Goal: Task Accomplishment & Management: Use online tool/utility

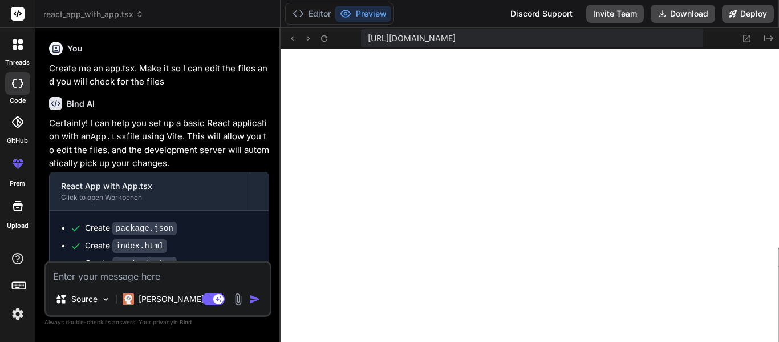
scroll to position [354, 0]
click at [311, 9] on button "Editor" at bounding box center [311, 14] width 47 height 16
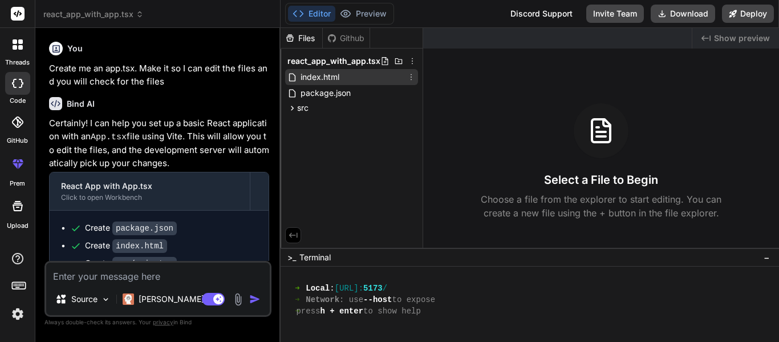
click at [344, 83] on div "index.html" at bounding box center [351, 77] width 133 height 16
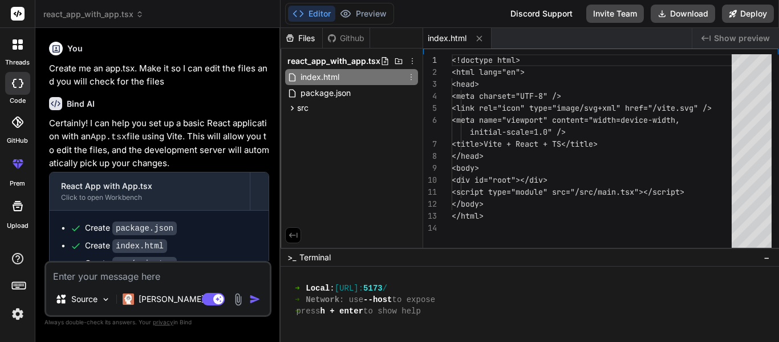
type textarea "x"
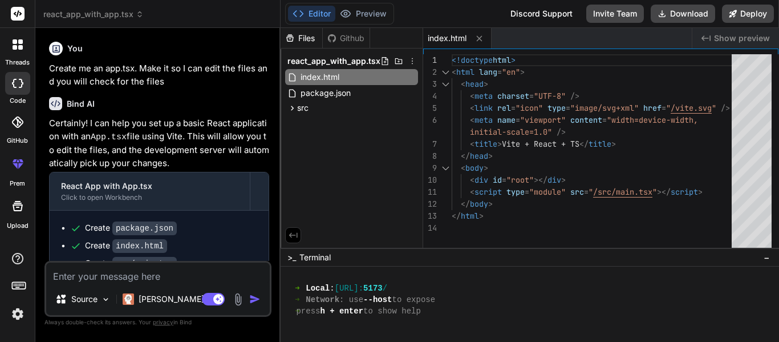
click at [637, 168] on div "<!doctype html > < html lang = "en" > < head > < meta charset = "UTF-8" /> < li…" at bounding box center [595, 153] width 287 height 199
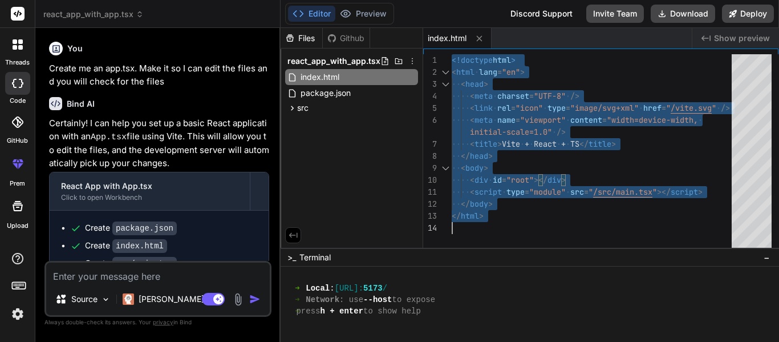
type textarea "<body> <div id="root"></div> <script type="module" src="/src/main.tsx"></script…"
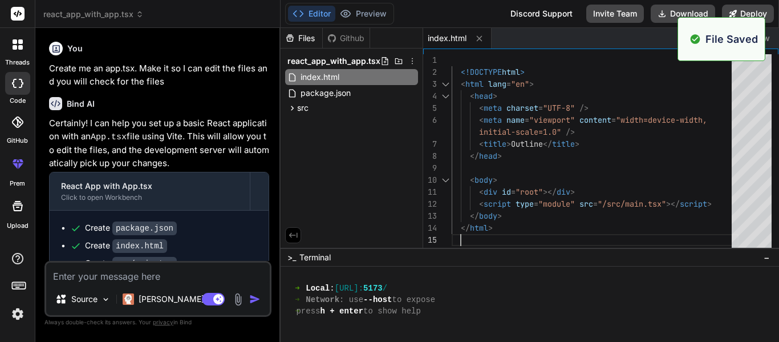
scroll to position [399, 0]
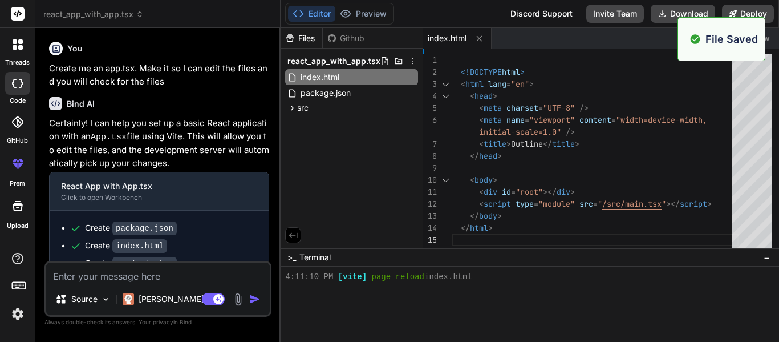
click at [774, 41] on div "Created with Pixso. Show preview" at bounding box center [736, 38] width 87 height 21
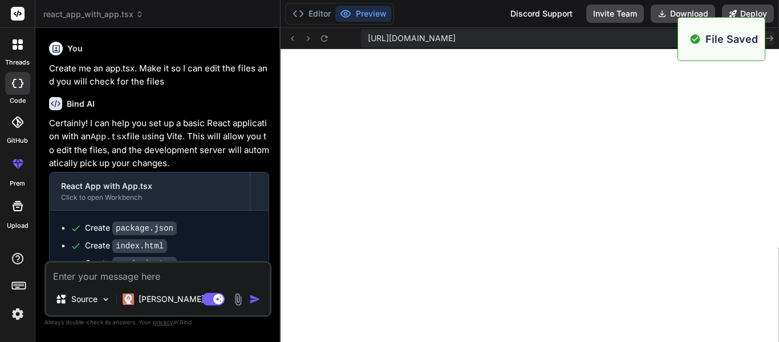
click at [774, 38] on button "Created with Pixso." at bounding box center [768, 38] width 14 height 14
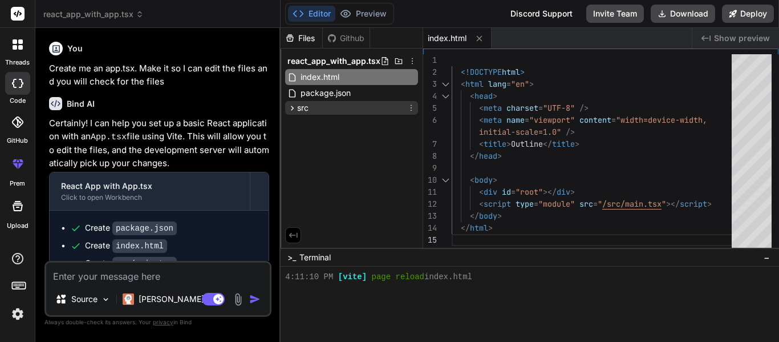
click at [324, 110] on div "src" at bounding box center [351, 108] width 133 height 14
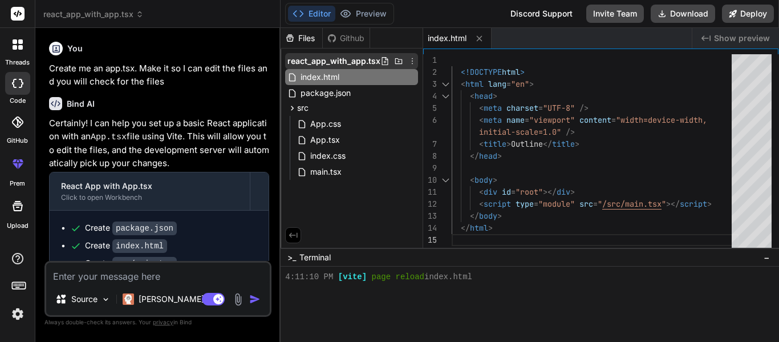
click at [383, 60] on icon at bounding box center [385, 60] width 9 height 9
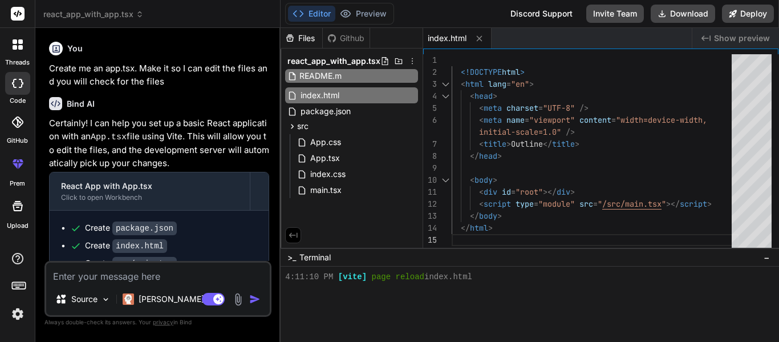
type input "README.md"
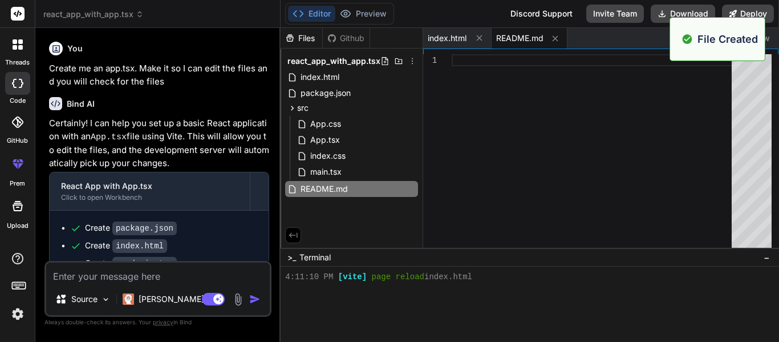
click at [539, 173] on div at bounding box center [595, 153] width 287 height 199
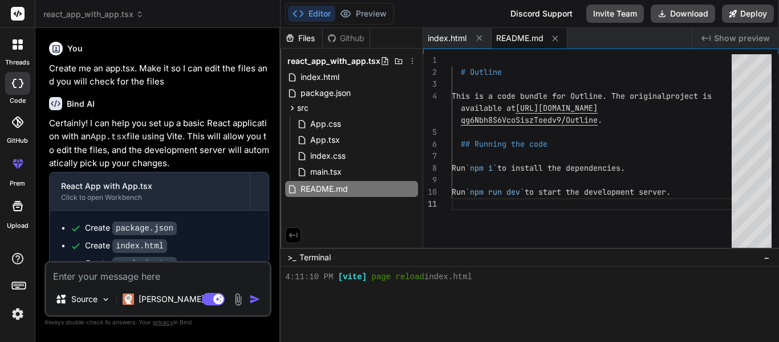
click at [774, 45] on div "Created with Pixso. Show preview" at bounding box center [736, 38] width 87 height 21
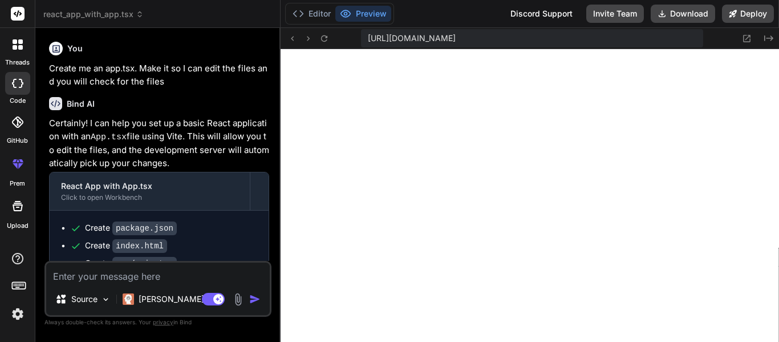
click at [774, 44] on div "Created with Pixso." at bounding box center [754, 38] width 41 height 14
click at [770, 43] on button "Created with Pixso." at bounding box center [768, 38] width 14 height 14
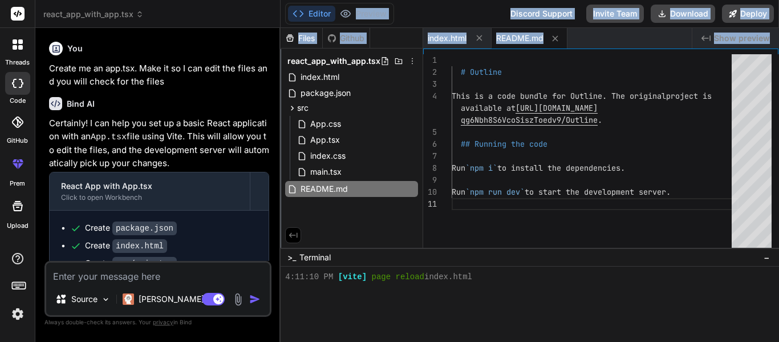
drag, startPoint x: 770, startPoint y: 43, endPoint x: 346, endPoint y: -69, distance: 437.8
click at [346, 0] on html "threads code GitHub prem Upload react_app_with_app.tsx Created with Pixso. Bind…" at bounding box center [389, 171] width 779 height 342
click at [338, 97] on span "package.json" at bounding box center [325, 93] width 52 height 14
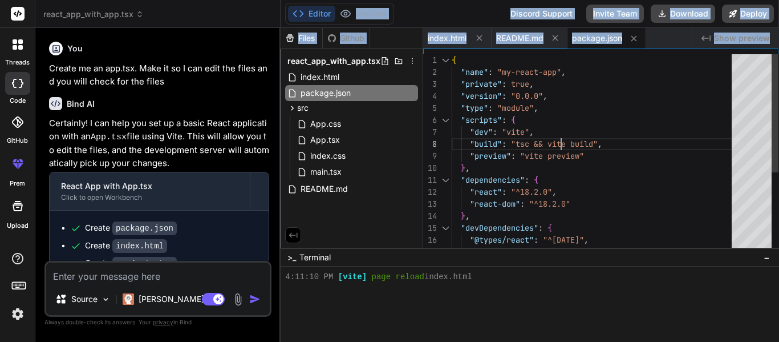
click at [561, 136] on div "{ "name" : "my-react-app" , "private" : true , "version" : "0.0.0" , "type" : "…" at bounding box center [595, 221] width 287 height 335
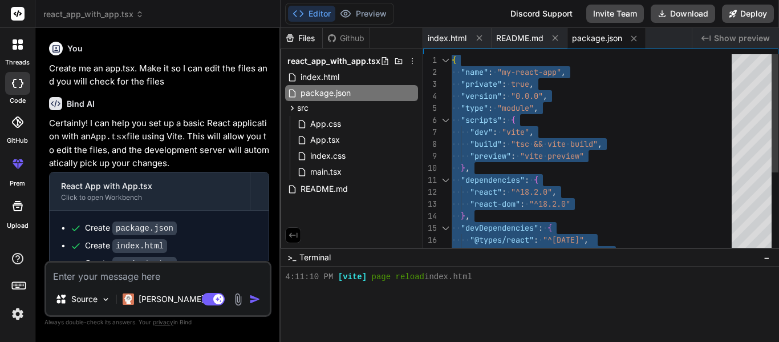
type textarea ""@vitejs/plugin-react-swc": "^3.10.2", "vite": "6.3.5" }, "scripts": { "dev": "…"
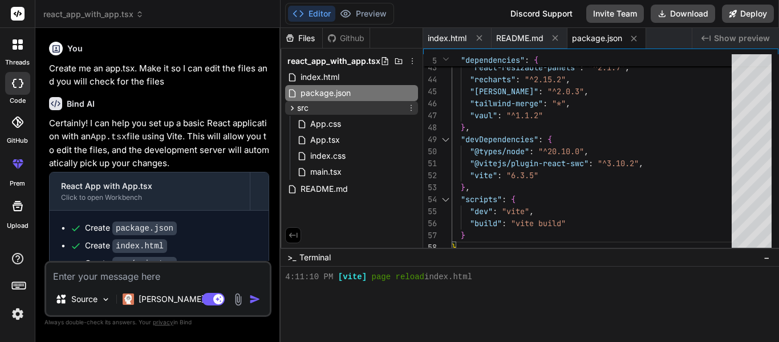
click at [313, 106] on div "src" at bounding box center [351, 108] width 133 height 14
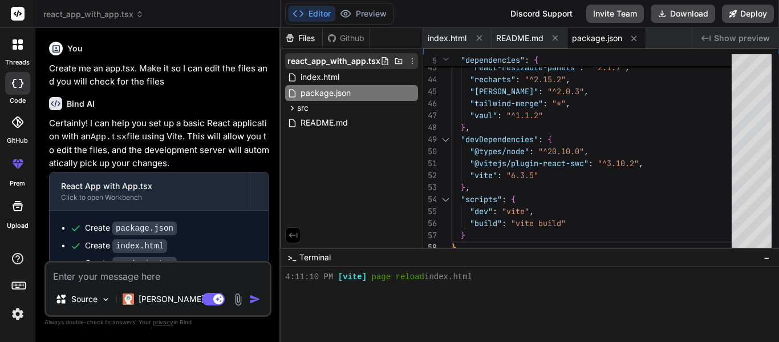
click at [383, 63] on icon at bounding box center [385, 60] width 9 height 9
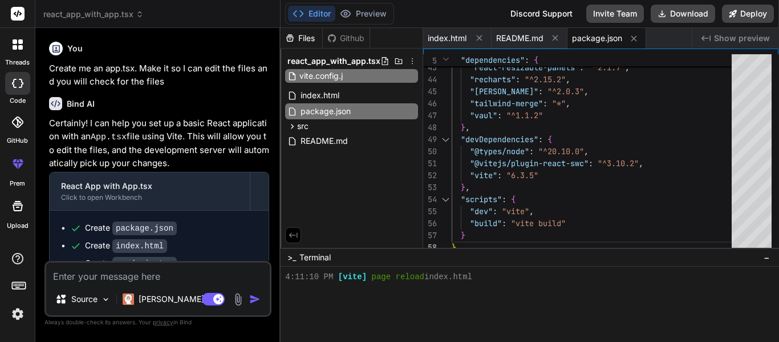
type input "vite.config.js"
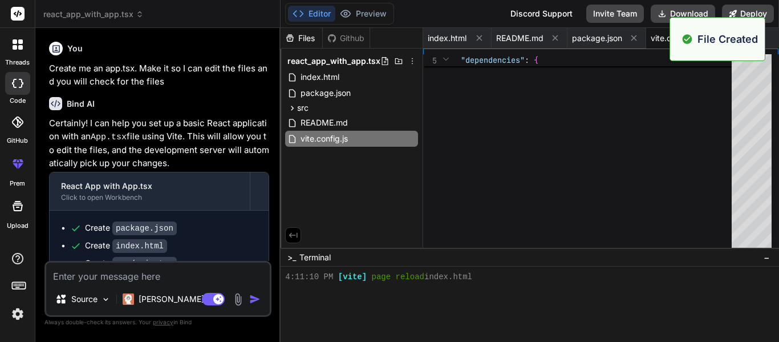
scroll to position [0, 30]
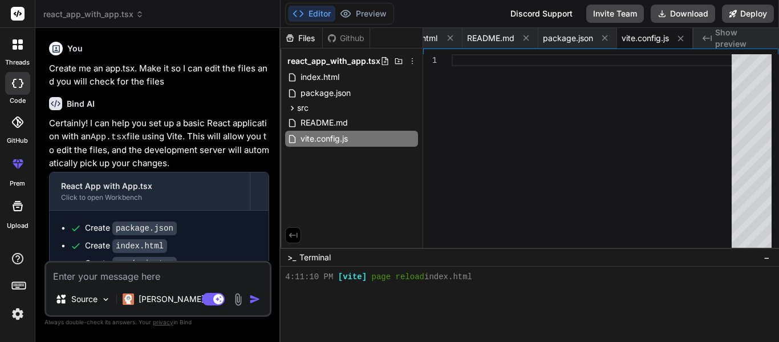
click at [497, 84] on div at bounding box center [595, 153] width 287 height 199
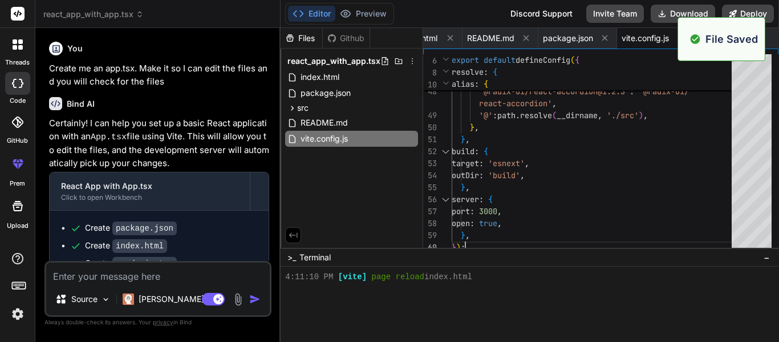
click at [771, 39] on div "Created with Pixso. Show preview" at bounding box center [737, 38] width 86 height 21
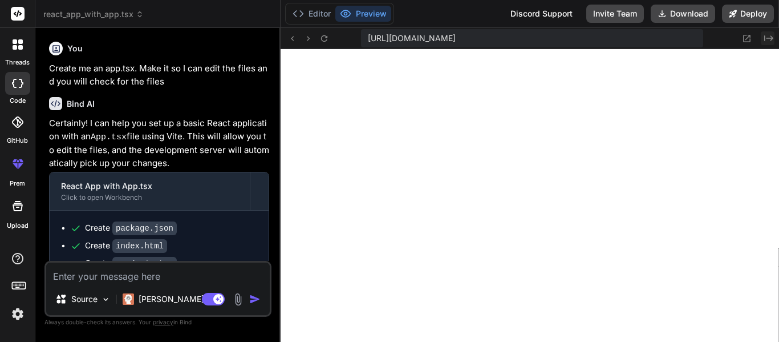
click at [767, 40] on icon "Created with Pixso." at bounding box center [768, 38] width 9 height 9
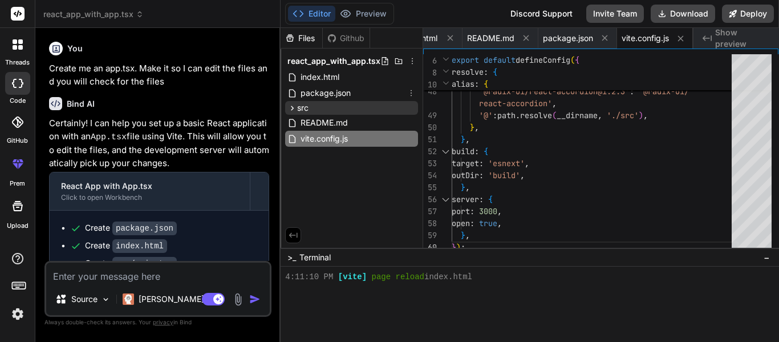
click at [310, 101] on div "src" at bounding box center [351, 108] width 133 height 14
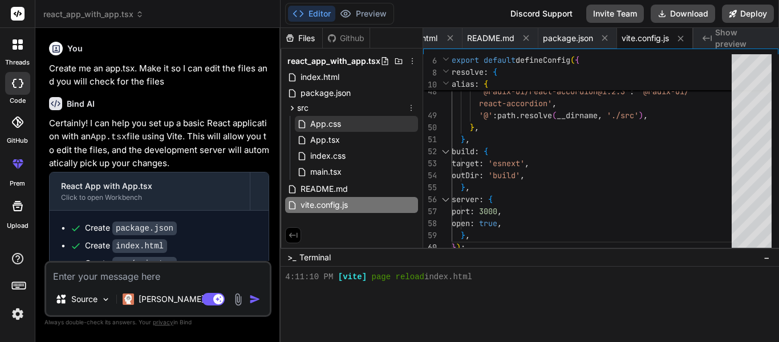
click at [351, 127] on div "App.css" at bounding box center [356, 124] width 123 height 16
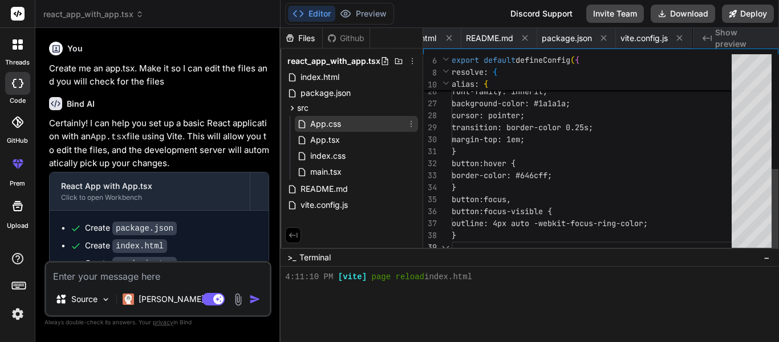
scroll to position [0, 99]
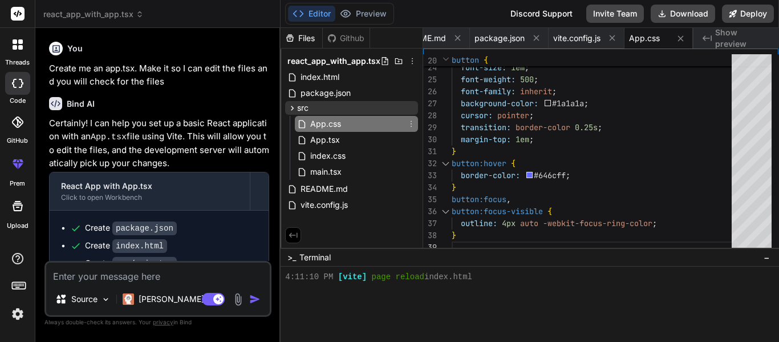
click at [327, 112] on div "src" at bounding box center [351, 108] width 133 height 14
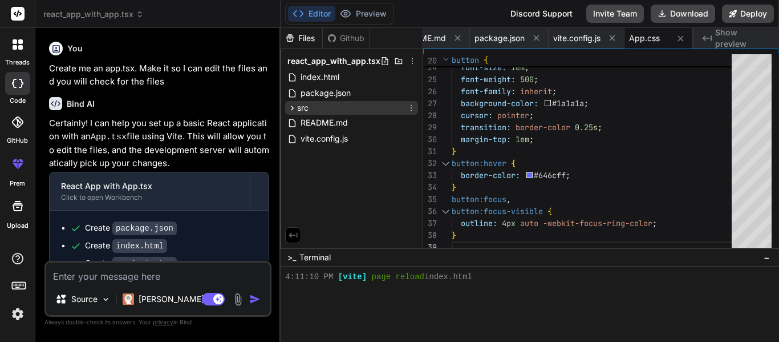
click at [326, 112] on div "src" at bounding box center [351, 108] width 133 height 14
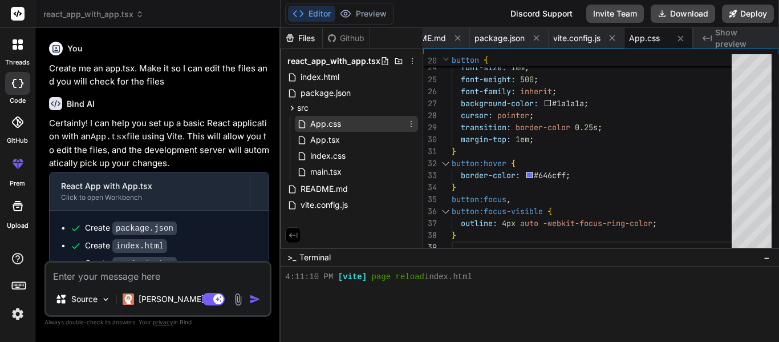
click at [410, 126] on icon at bounding box center [411, 123] width 9 height 9
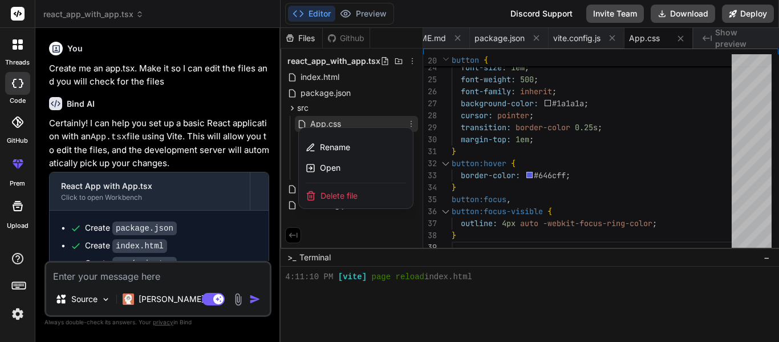
click at [349, 201] on span "Delete file" at bounding box center [339, 195] width 37 height 11
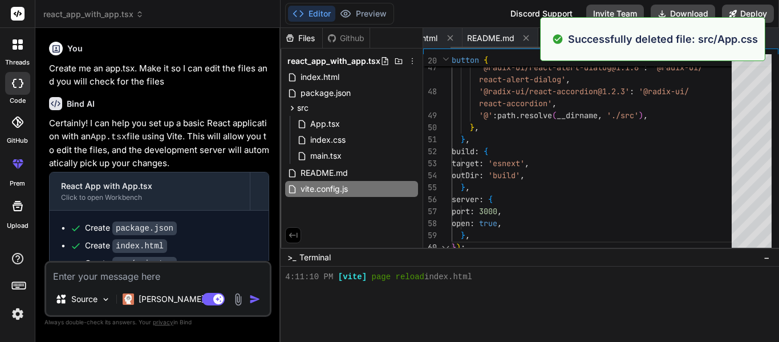
type textarea "server: { port: 3000, open: true, }, });"
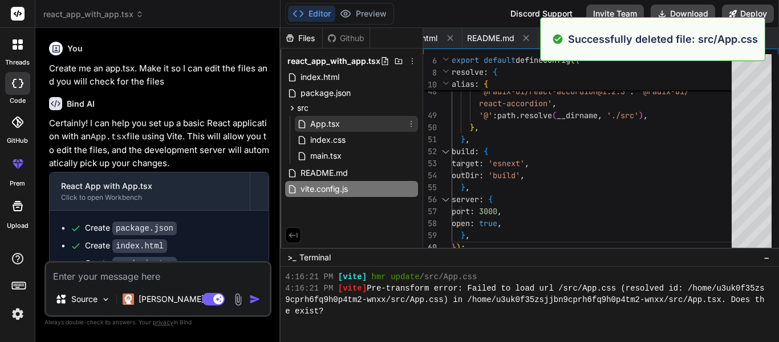
click at [410, 121] on icon at bounding box center [411, 123] width 9 height 9
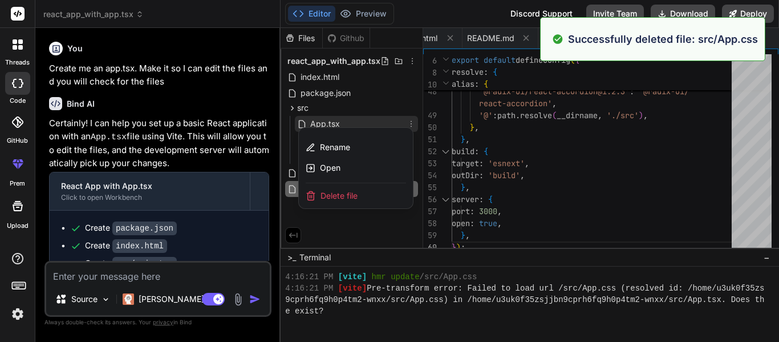
click at [374, 194] on div "Delete file" at bounding box center [356, 195] width 114 height 25
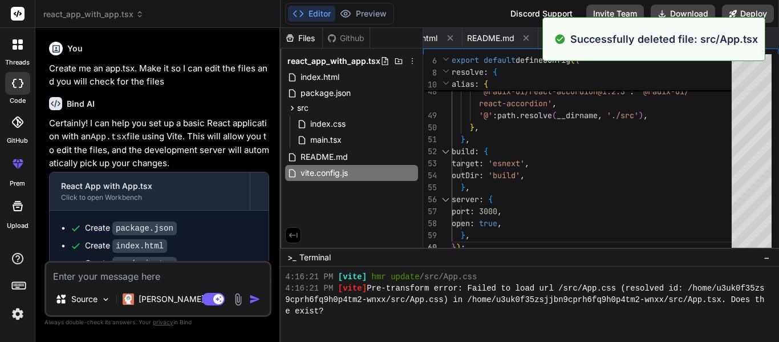
scroll to position [456, 0]
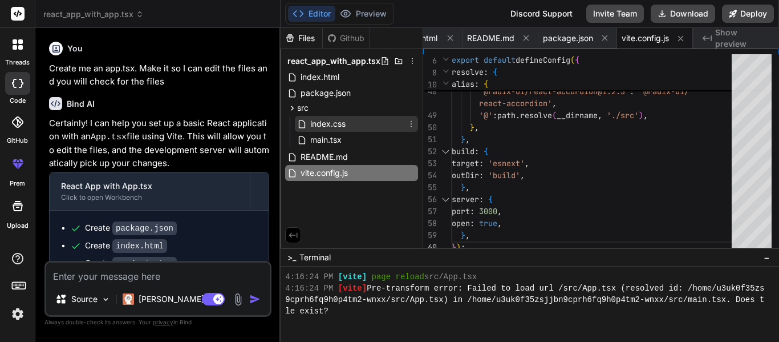
click at [408, 121] on icon at bounding box center [411, 123] width 9 height 9
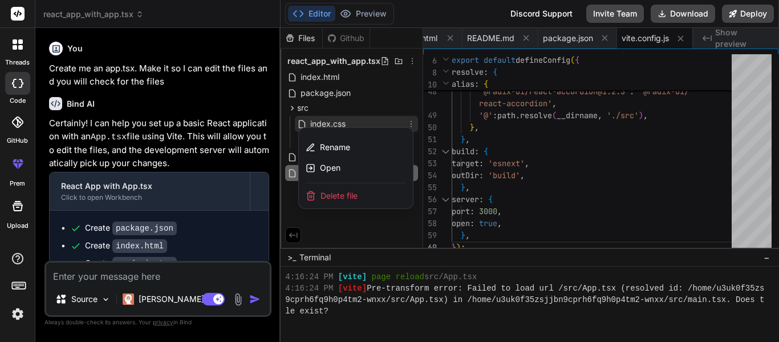
click at [366, 188] on div "Delete file" at bounding box center [356, 195] width 114 height 25
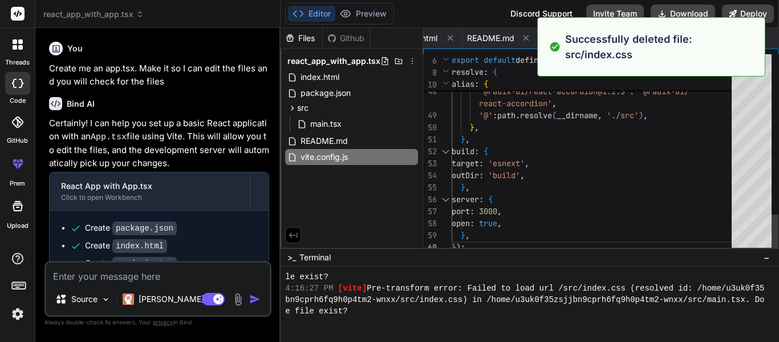
scroll to position [536, 0]
click at [413, 123] on icon at bounding box center [411, 123] width 9 height 9
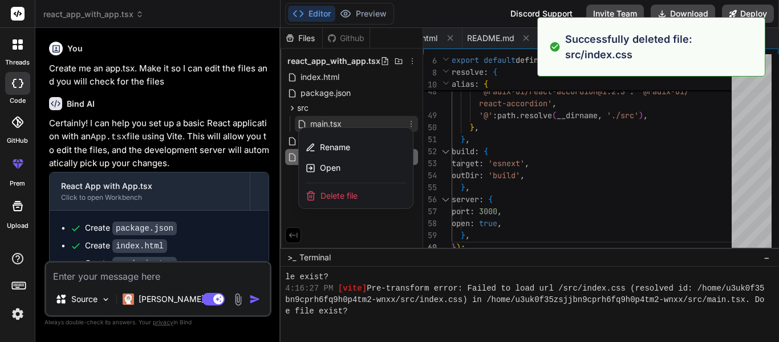
click at [369, 191] on div "Delete file" at bounding box center [356, 195] width 114 height 25
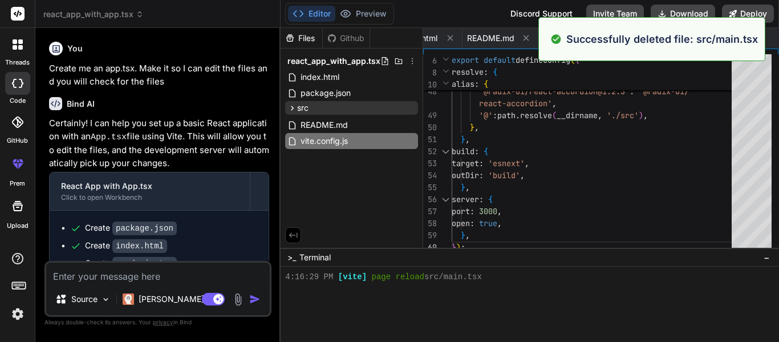
scroll to position [616, 0]
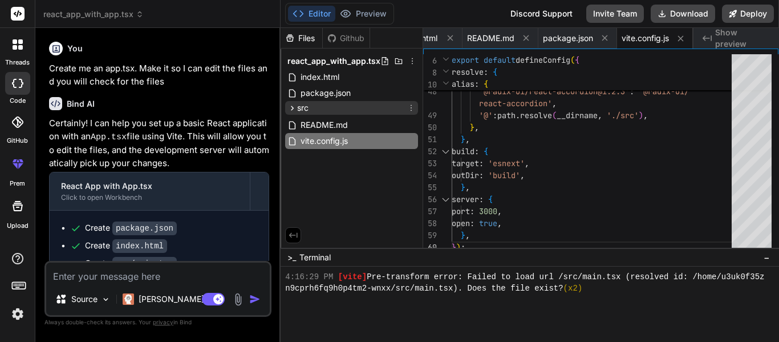
click at [354, 110] on div "src" at bounding box center [351, 108] width 133 height 14
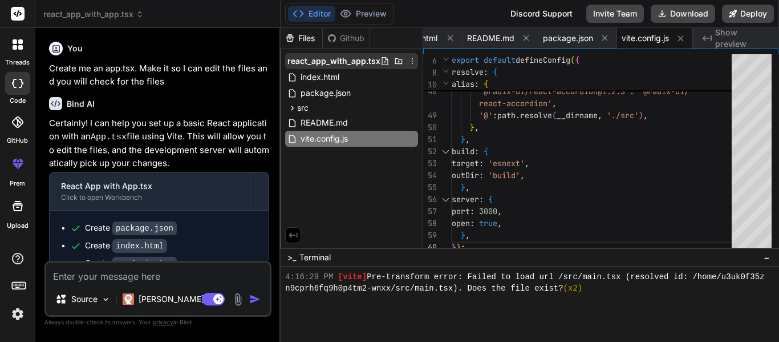
click at [383, 58] on icon at bounding box center [385, 61] width 6 height 8
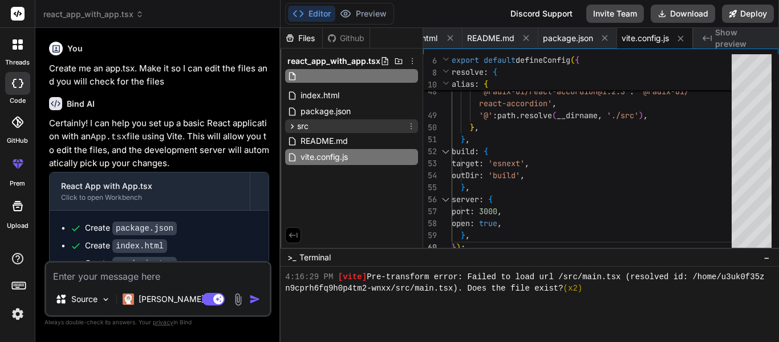
click at [386, 127] on div "src" at bounding box center [351, 126] width 133 height 14
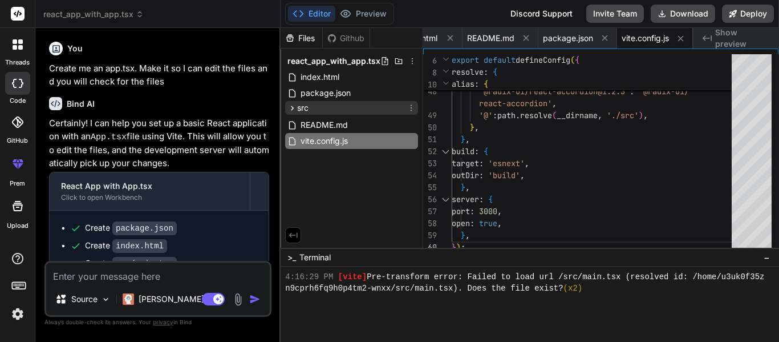
click at [412, 110] on icon at bounding box center [411, 107] width 9 height 9
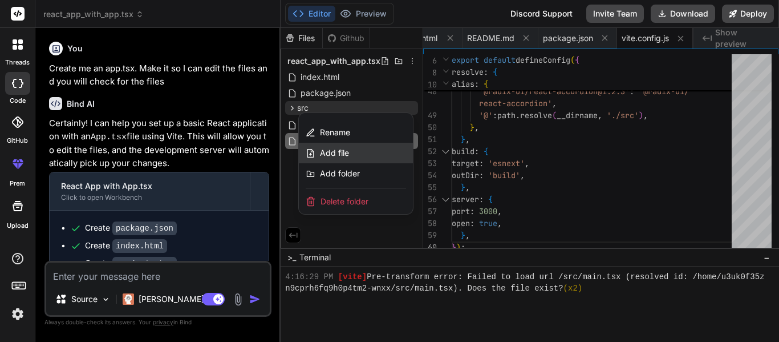
click at [362, 147] on div "Add file" at bounding box center [356, 153] width 114 height 21
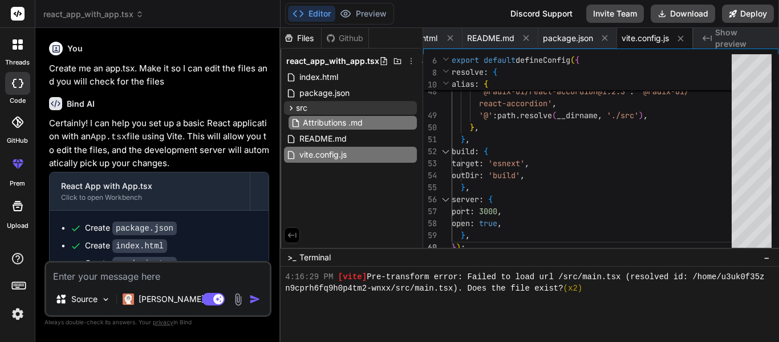
type input "Attributions.md"
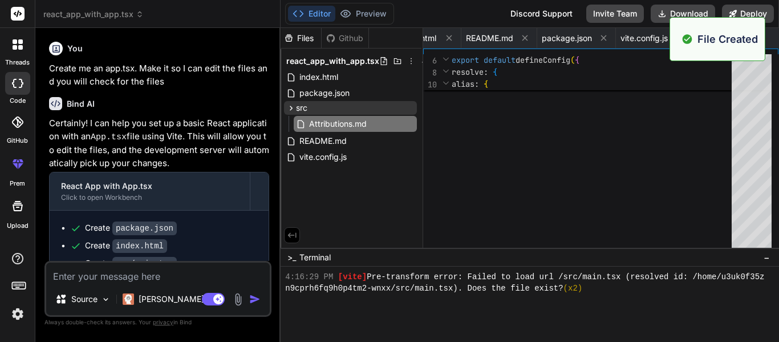
scroll to position [0, 116]
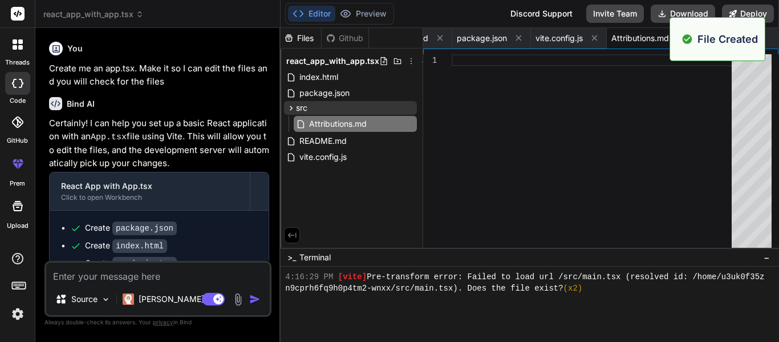
click at [560, 134] on div at bounding box center [595, 153] width 287 height 199
type textarea "This Figma Make file includes components from [shadcn/ui]([URL][DOMAIN_NAME]) u…"
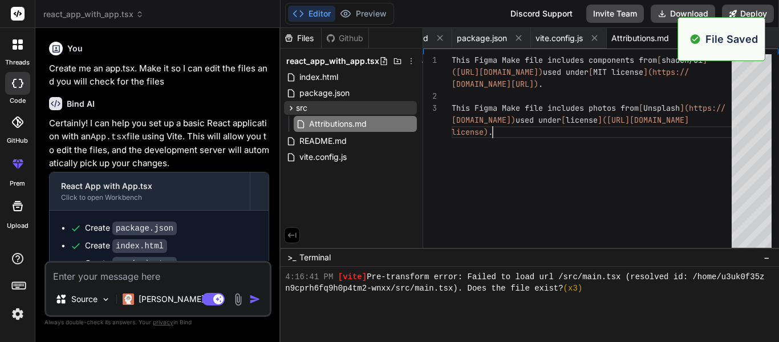
scroll to position [662, 0]
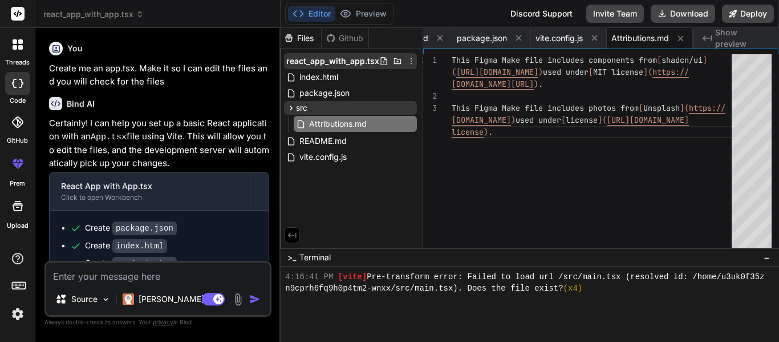
click at [382, 62] on icon at bounding box center [384, 61] width 6 height 8
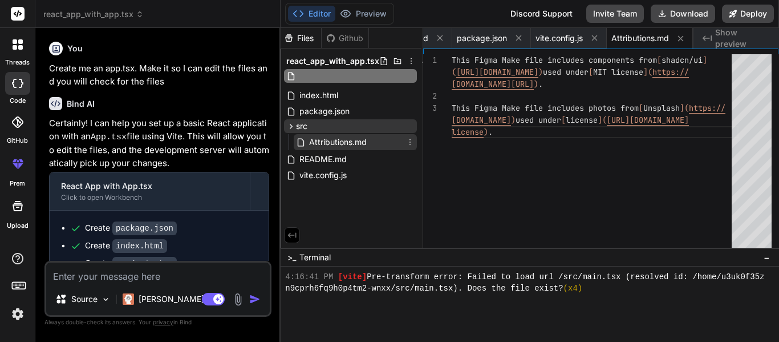
type input "t"
click at [413, 124] on icon at bounding box center [410, 126] width 9 height 9
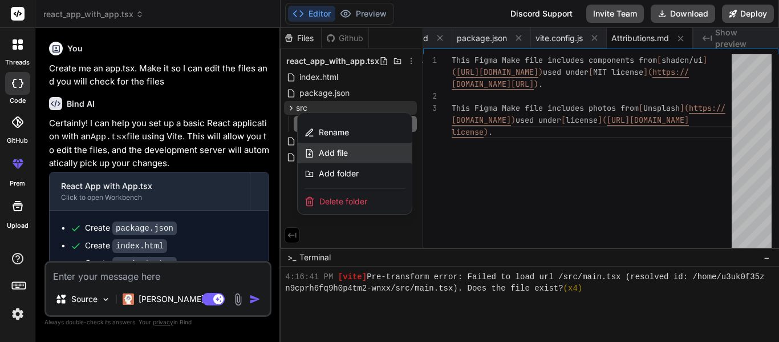
click at [355, 151] on div "Add file" at bounding box center [355, 153] width 114 height 21
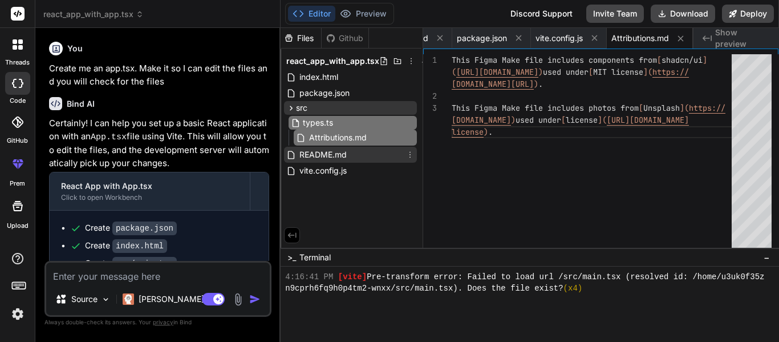
type input "types.ts"
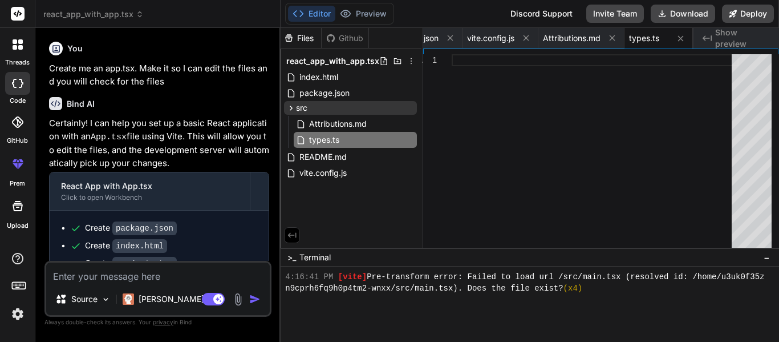
click at [479, 64] on div at bounding box center [595, 153] width 287 height 199
click at [551, 93] on div at bounding box center [595, 153] width 287 height 199
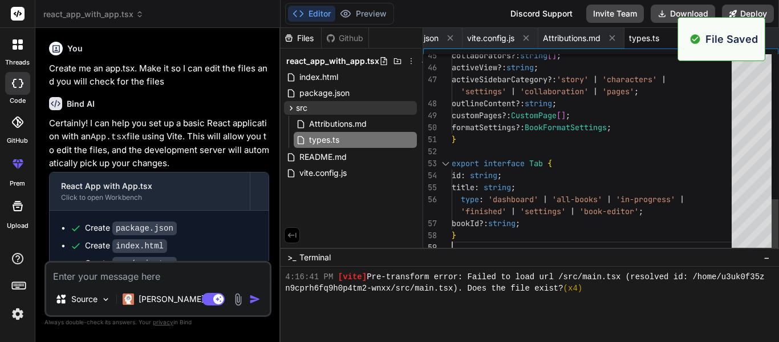
scroll to position [707, 0]
click at [411, 106] on icon at bounding box center [410, 107] width 9 height 9
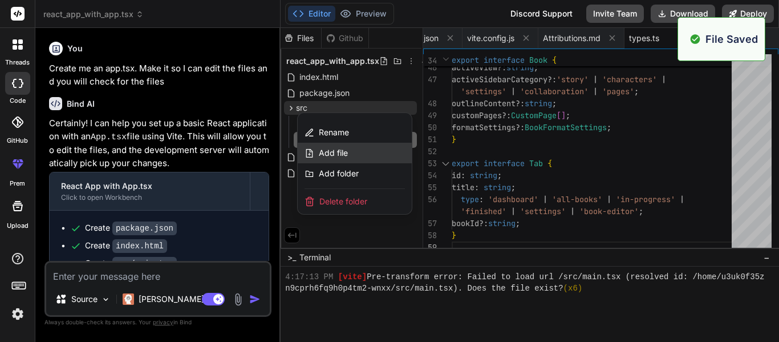
click at [354, 150] on div "Add file" at bounding box center [355, 153] width 114 height 21
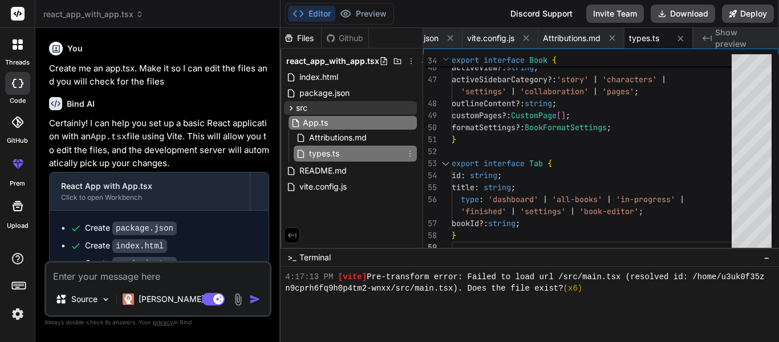
type input "App.tsx"
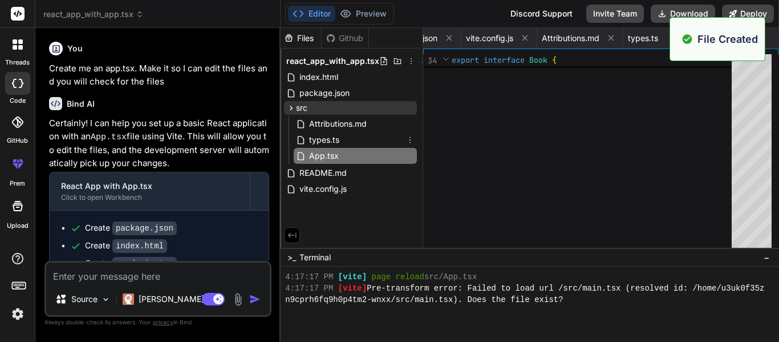
scroll to position [764, 0]
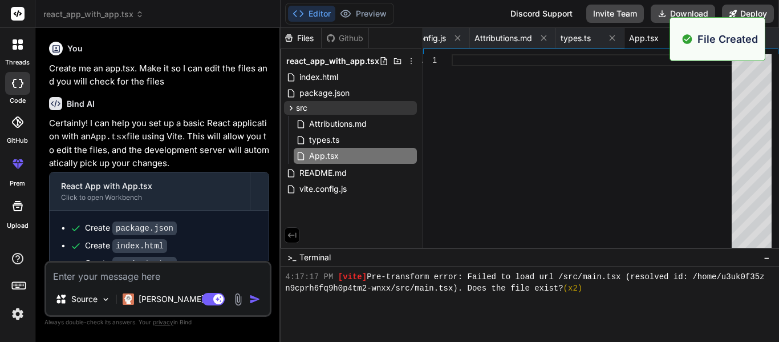
click at [770, 38] on span "Show preview" at bounding box center [742, 38] width 55 height 23
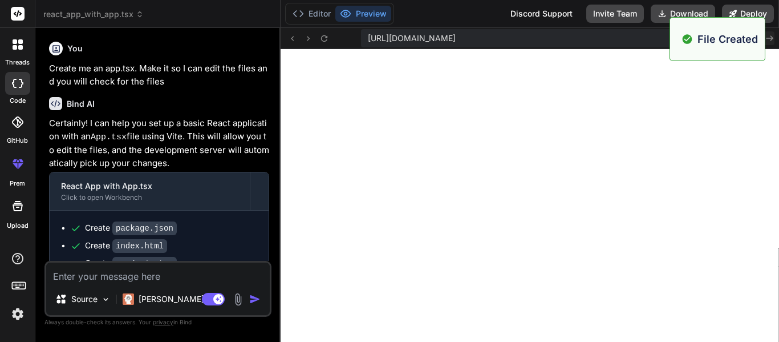
click at [771, 38] on icon at bounding box center [768, 38] width 9 height 6
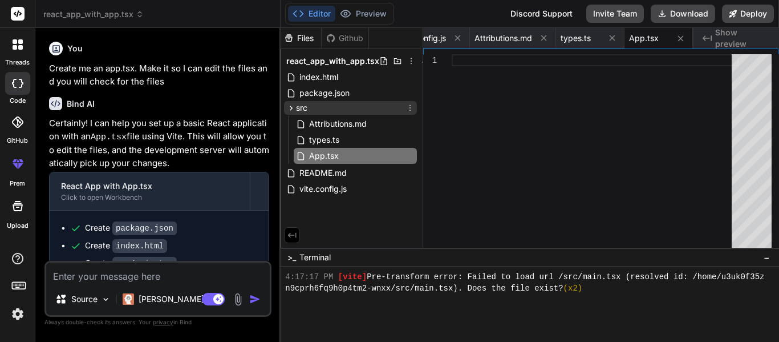
click at [408, 106] on icon at bounding box center [410, 107] width 9 height 9
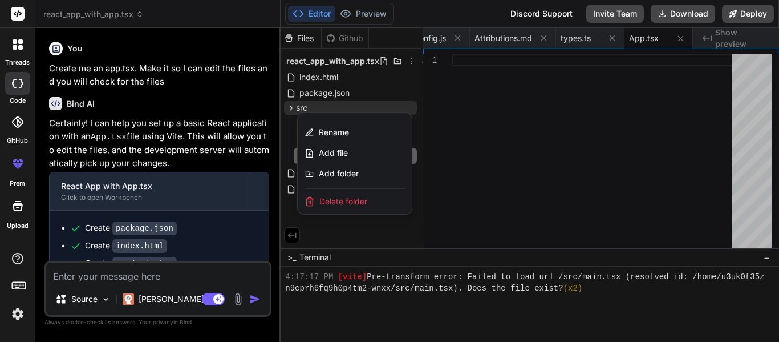
click at [521, 128] on div at bounding box center [530, 185] width 499 height 314
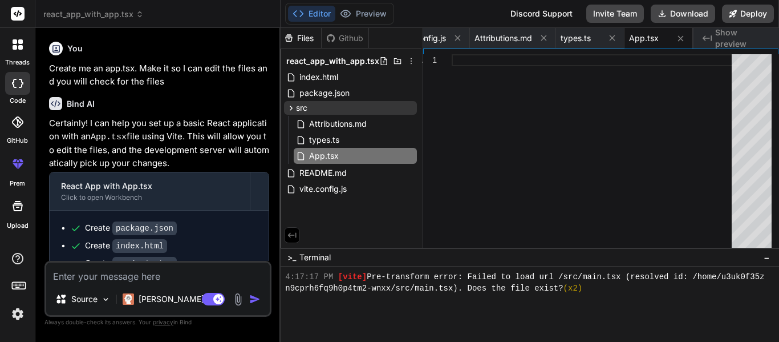
click at [521, 128] on div at bounding box center [595, 153] width 287 height 199
type textarea "book={ editingBookMeta } open = {!!editingBookMeta} onOpenChange = {(open) => !…"
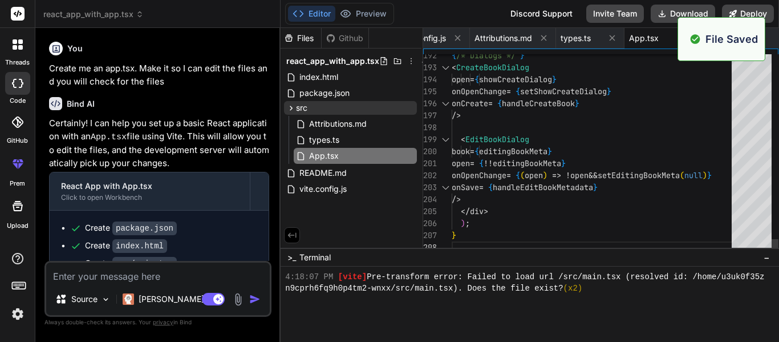
scroll to position [844, 0]
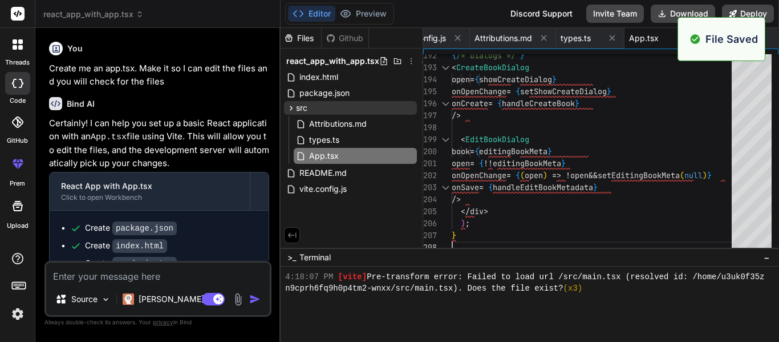
click at [775, 38] on div "Created with Pixso. Show preview" at bounding box center [737, 38] width 86 height 21
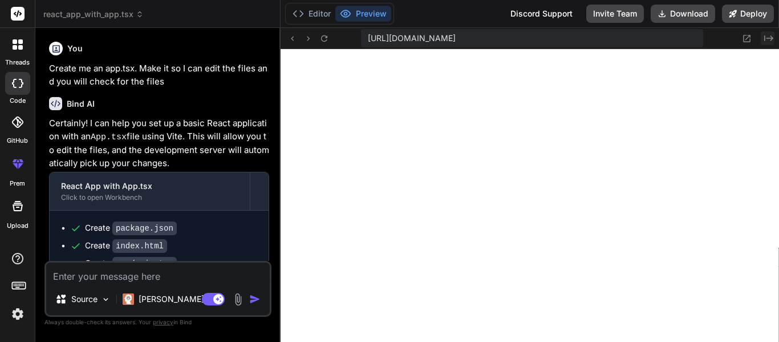
click at [770, 38] on icon "Created with Pixso." at bounding box center [768, 38] width 9 height 9
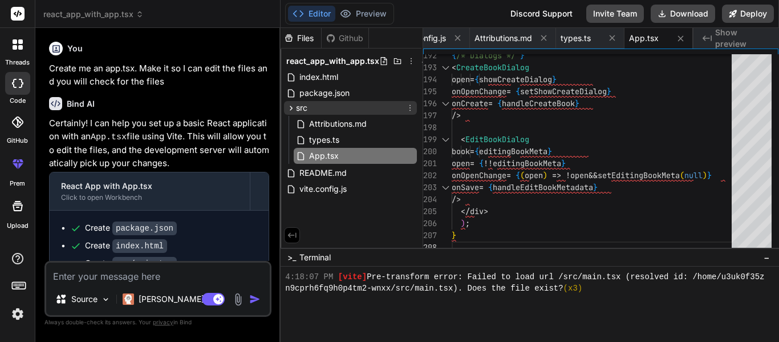
click at [410, 111] on icon at bounding box center [410, 107] width 9 height 9
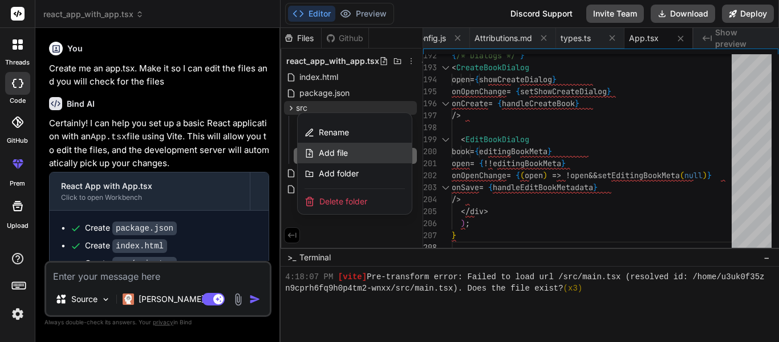
click at [350, 150] on div "Add file" at bounding box center [355, 153] width 114 height 21
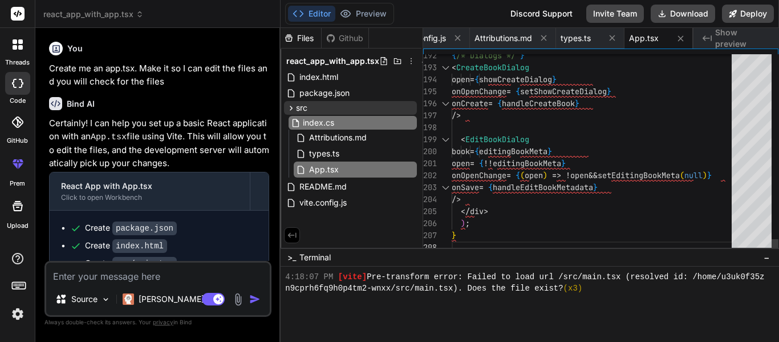
type input "index.css"
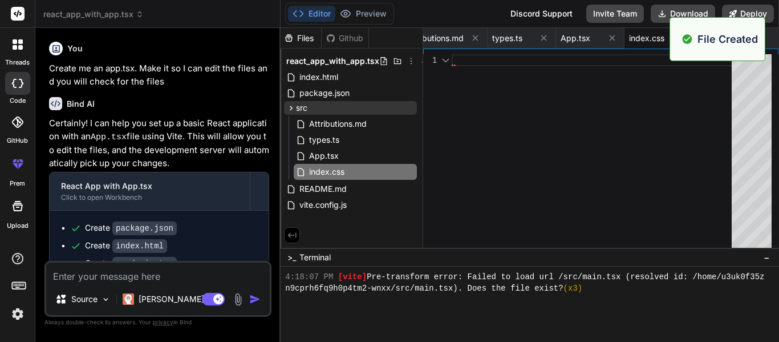
scroll to position [867, 0]
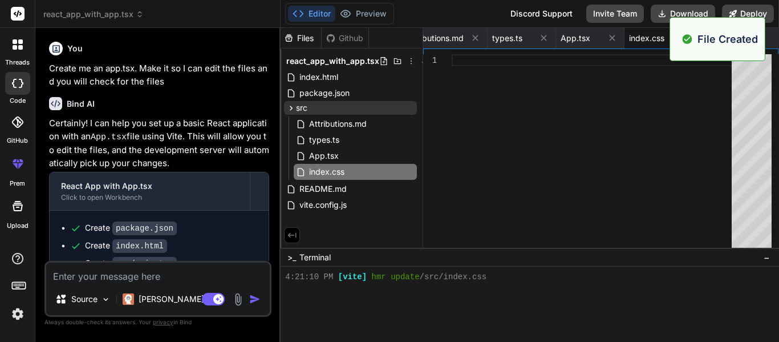
click at [472, 144] on div at bounding box center [595, 153] width 287 height 199
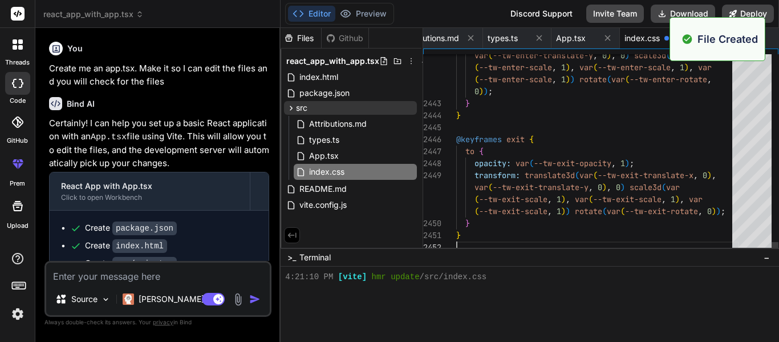
type textarea "var(--tw-exit-translate-y, 0), 0) scale3d(var(--tw-exit-scale, 1), var(--tw-exi…"
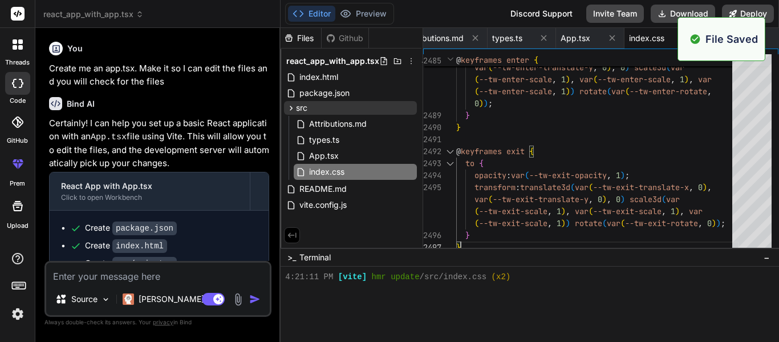
scroll to position [913, 0]
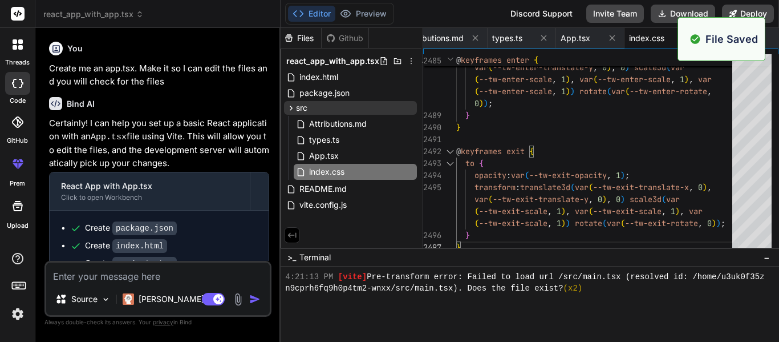
click at [767, 41] on span "Show preview" at bounding box center [742, 38] width 55 height 23
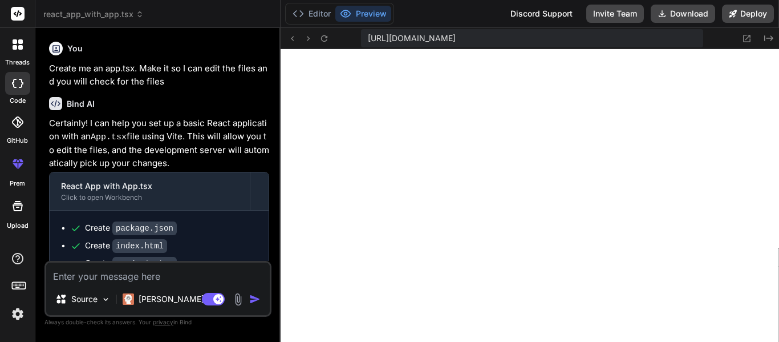
click at [767, 41] on icon "Created with Pixso." at bounding box center [768, 38] width 9 height 9
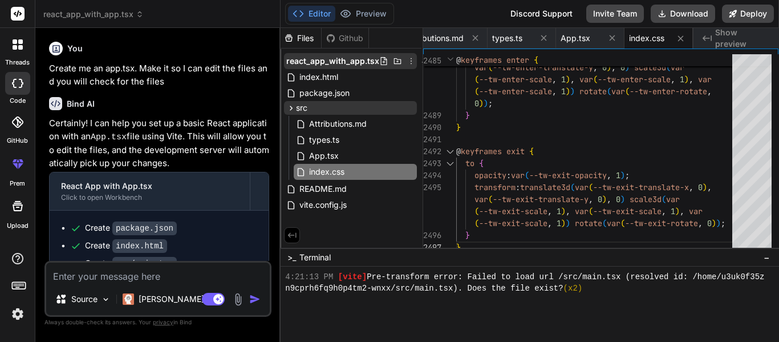
click at [379, 62] on icon at bounding box center [383, 60] width 9 height 9
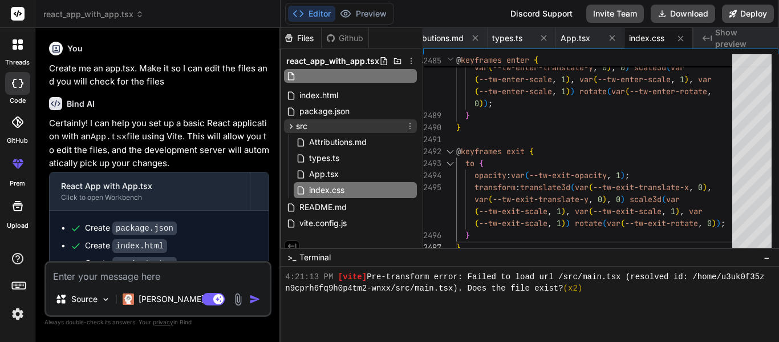
click at [407, 127] on icon at bounding box center [410, 126] width 9 height 9
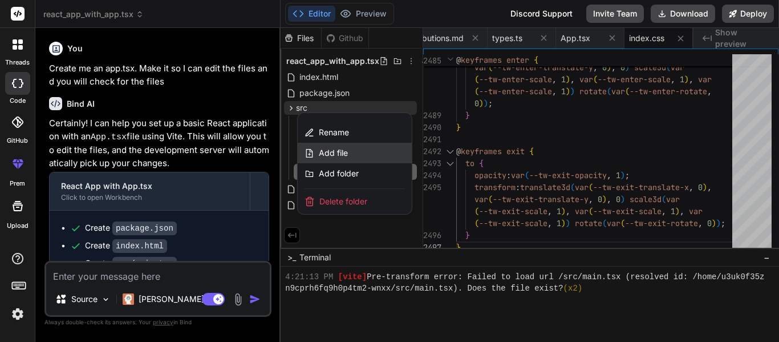
click at [345, 147] on span "Add file" at bounding box center [333, 152] width 29 height 11
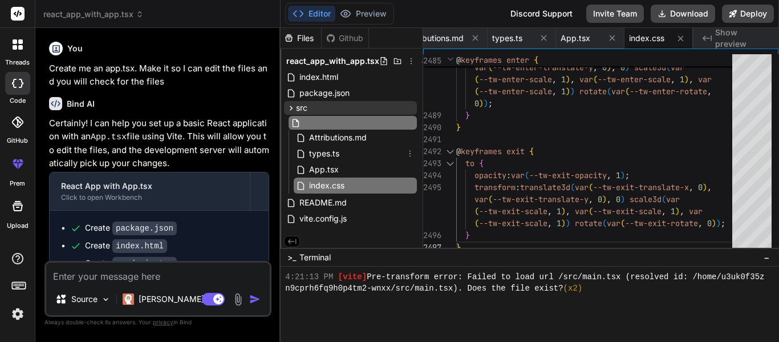
scroll to position [0, 3]
type input "main.tsx"
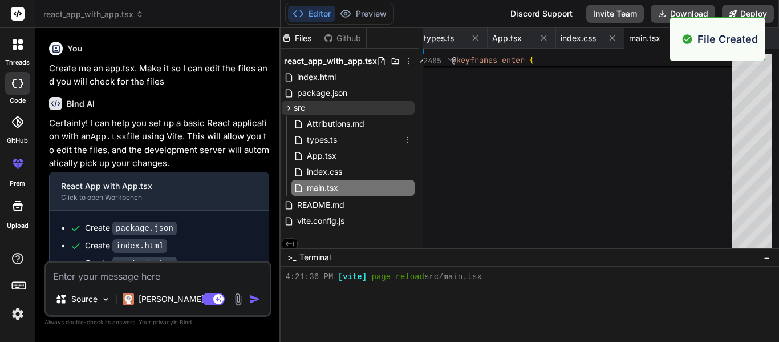
scroll to position [936, 0]
click at [455, 116] on div at bounding box center [595, 153] width 287 height 199
type textarea "import { createRoot } from "react-dom/client"; import App from "./App.tsx"; imp…"
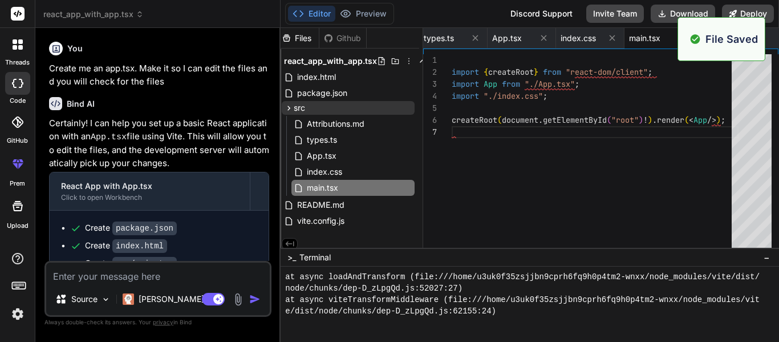
scroll to position [1221, 0]
click at [769, 44] on div "Created with Pixso. Show preview" at bounding box center [737, 38] width 86 height 21
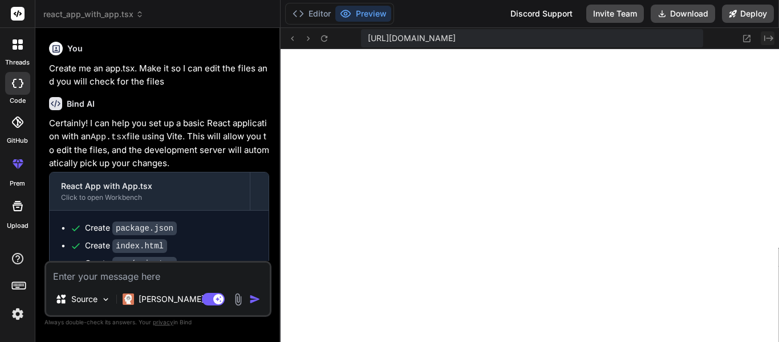
click at [770, 34] on icon "Created with Pixso." at bounding box center [768, 38] width 9 height 9
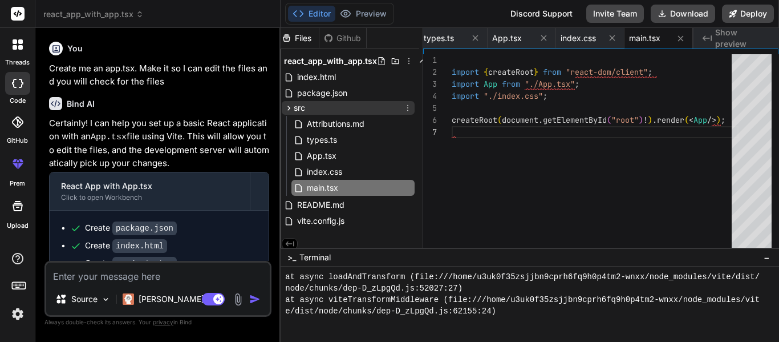
click at [300, 110] on span "src" at bounding box center [299, 107] width 11 height 11
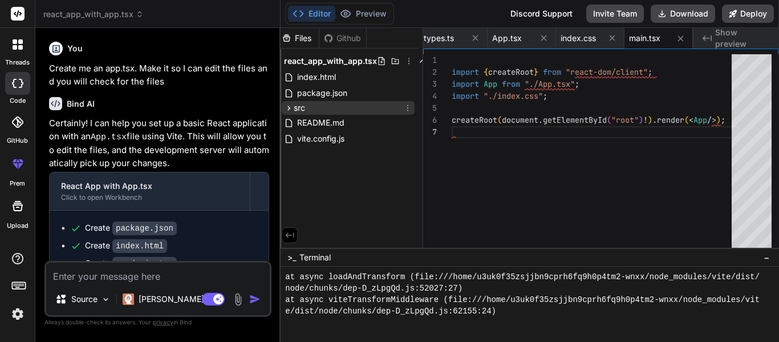
click at [337, 111] on div "src" at bounding box center [348, 108] width 133 height 14
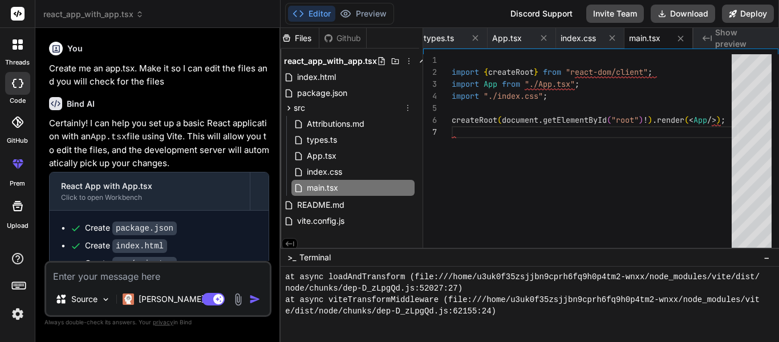
click at [407, 110] on icon at bounding box center [407, 107] width 9 height 9
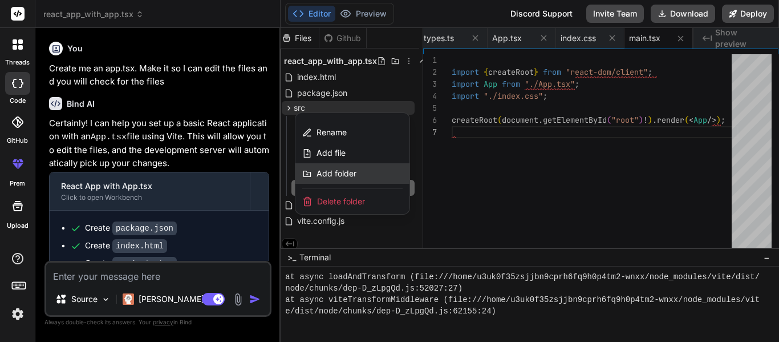
click at [337, 171] on span "Add folder" at bounding box center [337, 173] width 40 height 11
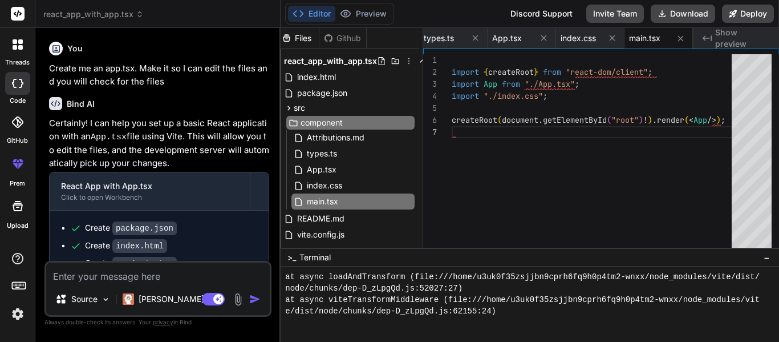
type input "components"
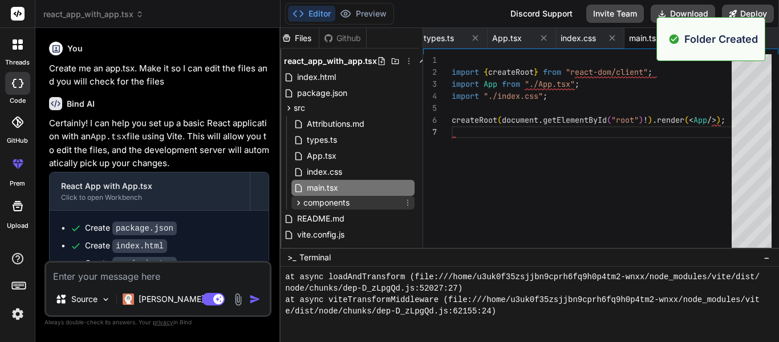
click at [313, 200] on span "components" at bounding box center [326, 202] width 46 height 11
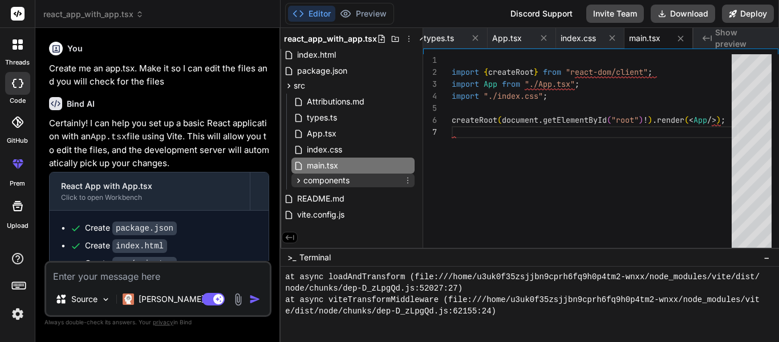
click at [404, 178] on icon at bounding box center [407, 180] width 9 height 9
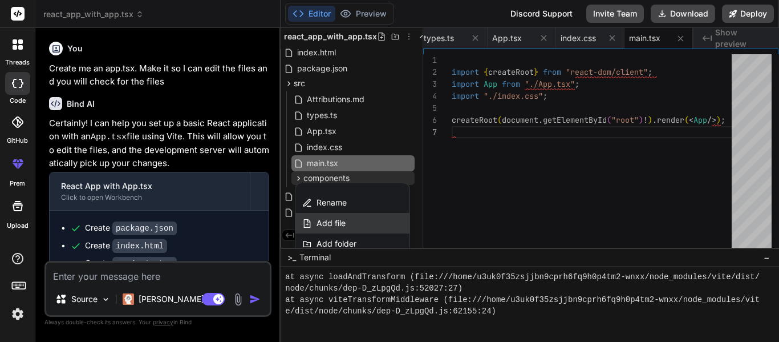
click at [346, 223] on div "Add file" at bounding box center [353, 223] width 114 height 21
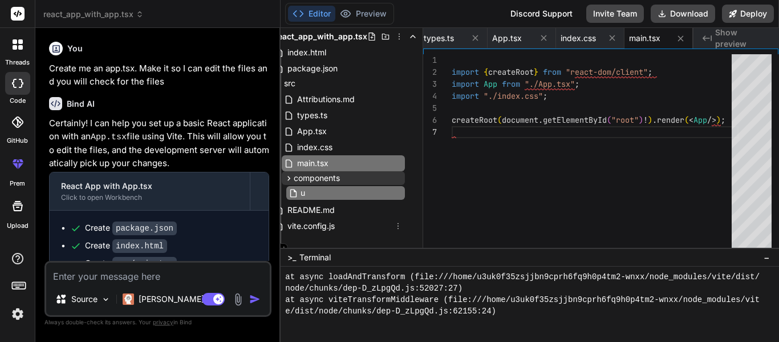
type input "ui"
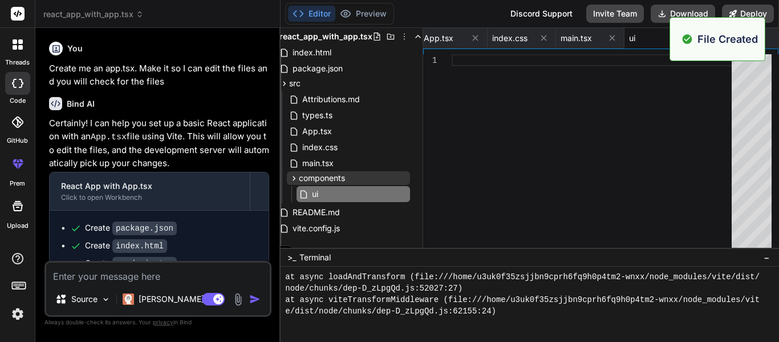
scroll to position [1540, 0]
click at [772, 40] on div "Created with Pixso. Show preview" at bounding box center [737, 38] width 86 height 21
